Goal: Book appointment/travel/reservation

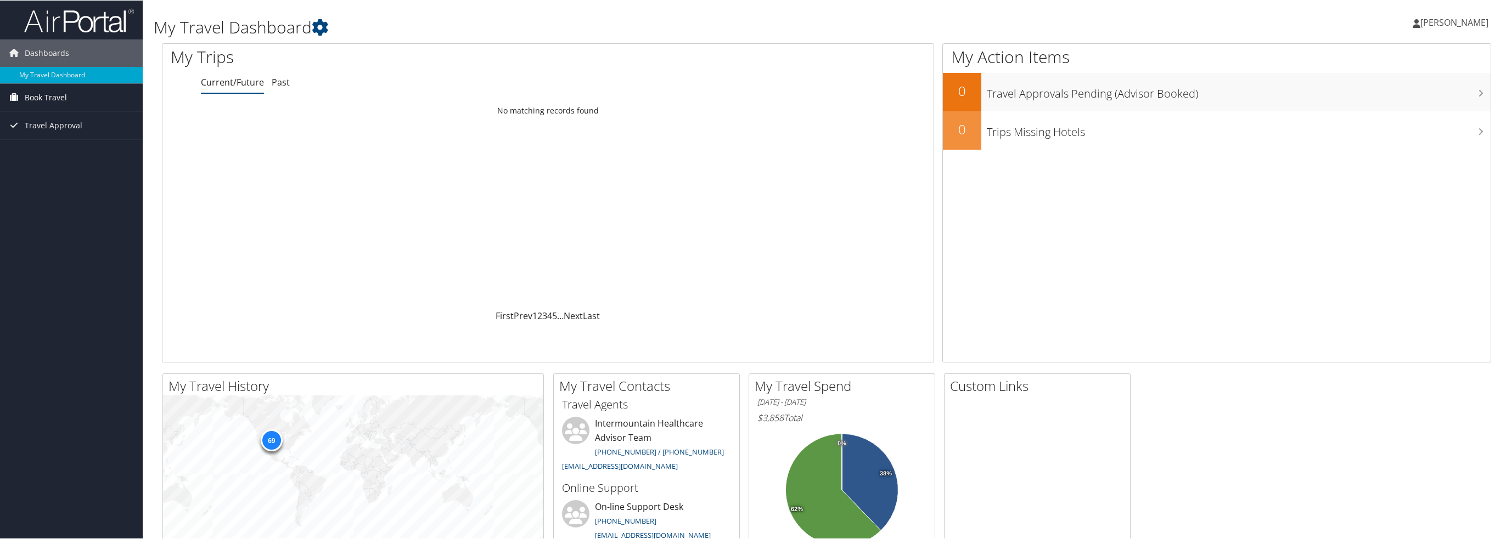
click at [44, 96] on span "Book Travel" at bounding box center [46, 96] width 42 height 27
click at [57, 133] on link "Book/Manage Online Trips" at bounding box center [71, 135] width 143 height 16
click at [231, 85] on link "Current/Future" at bounding box center [232, 82] width 63 height 12
